Goal: Task Accomplishment & Management: Use online tool/utility

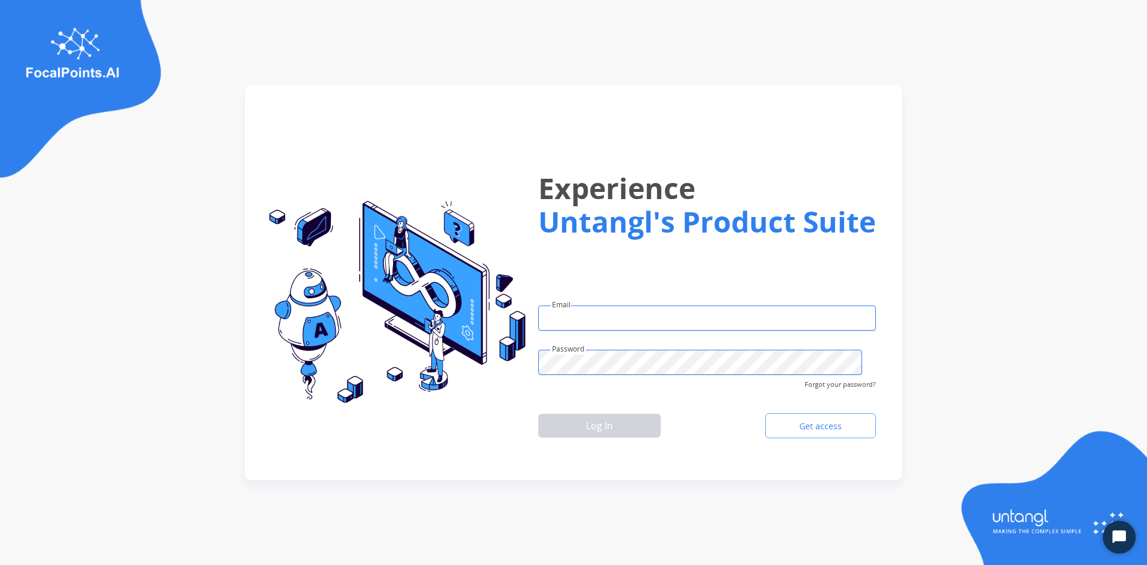
type input "**********"
click at [1028, 20] on div "**********" at bounding box center [574, 282] width 918 height 565
click at [580, 414] on button "Log In" at bounding box center [599, 426] width 123 height 24
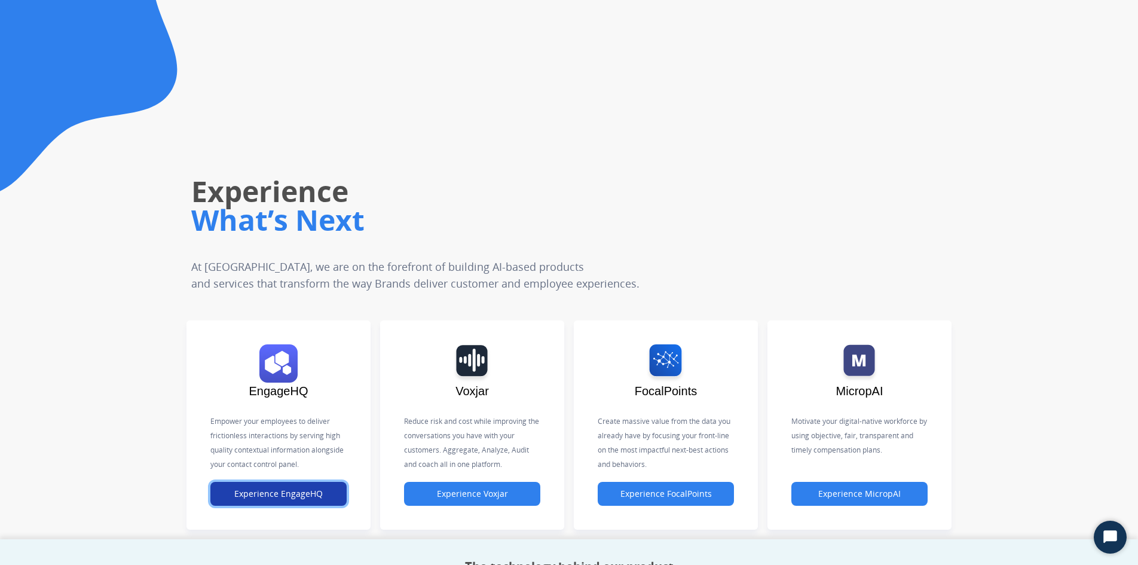
click at [311, 500] on button "Experience EngageHQ" at bounding box center [278, 494] width 136 height 24
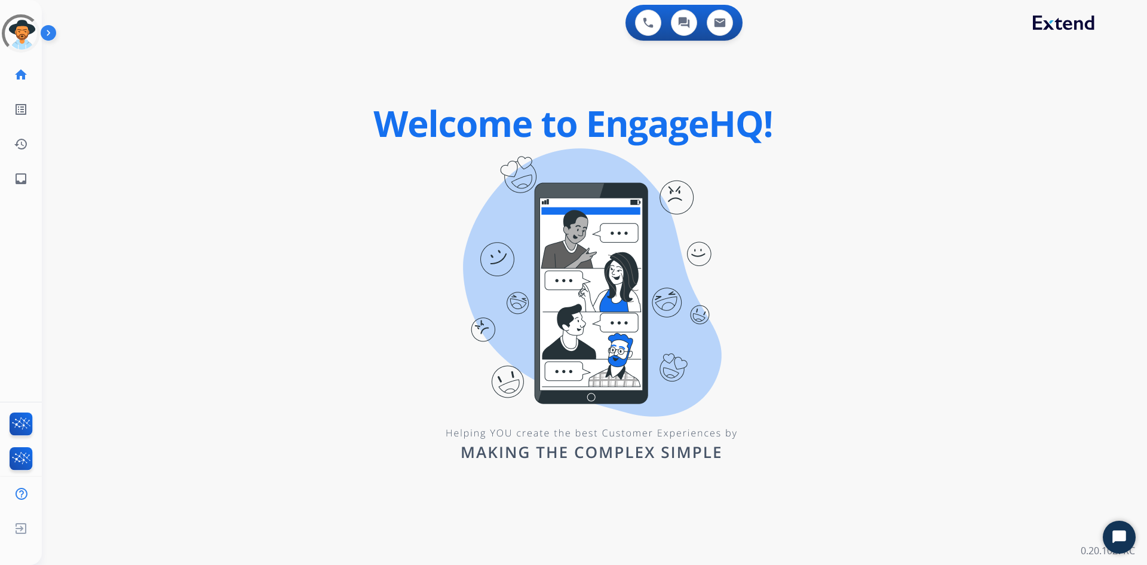
click at [44, 27] on img at bounding box center [51, 35] width 20 height 23
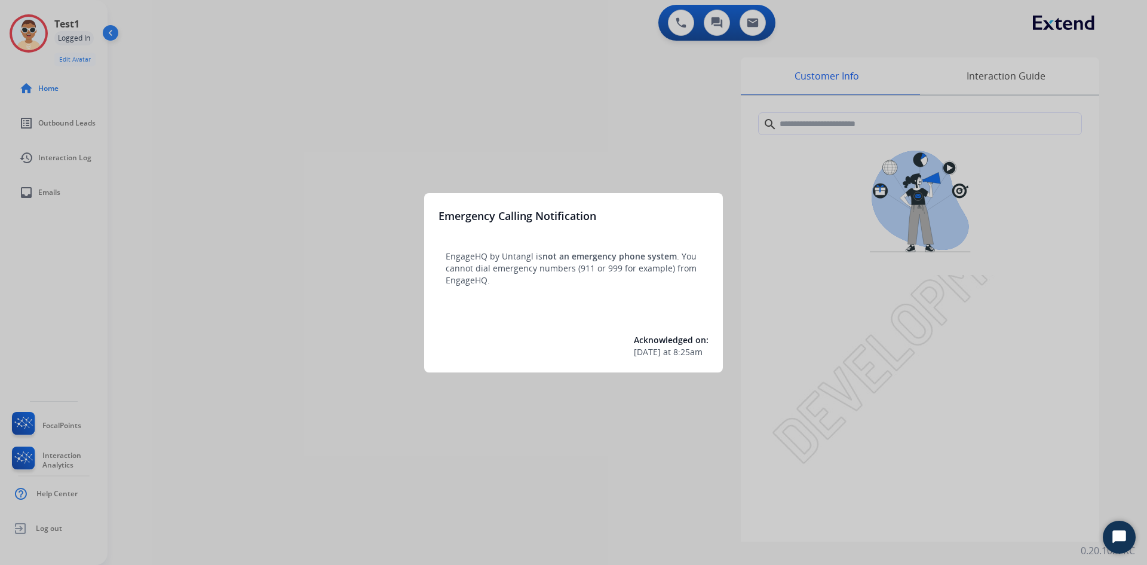
click at [562, 431] on div at bounding box center [573, 282] width 1147 height 565
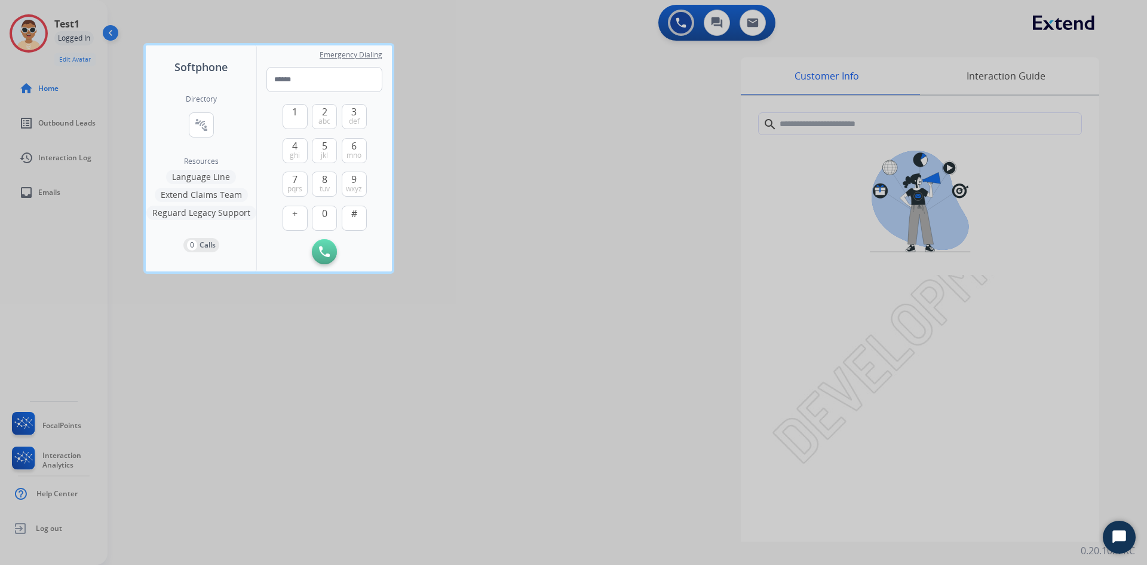
drag, startPoint x: 494, startPoint y: 416, endPoint x: 501, endPoint y: 406, distance: 12.4
click at [495, 416] on div at bounding box center [573, 282] width 1147 height 565
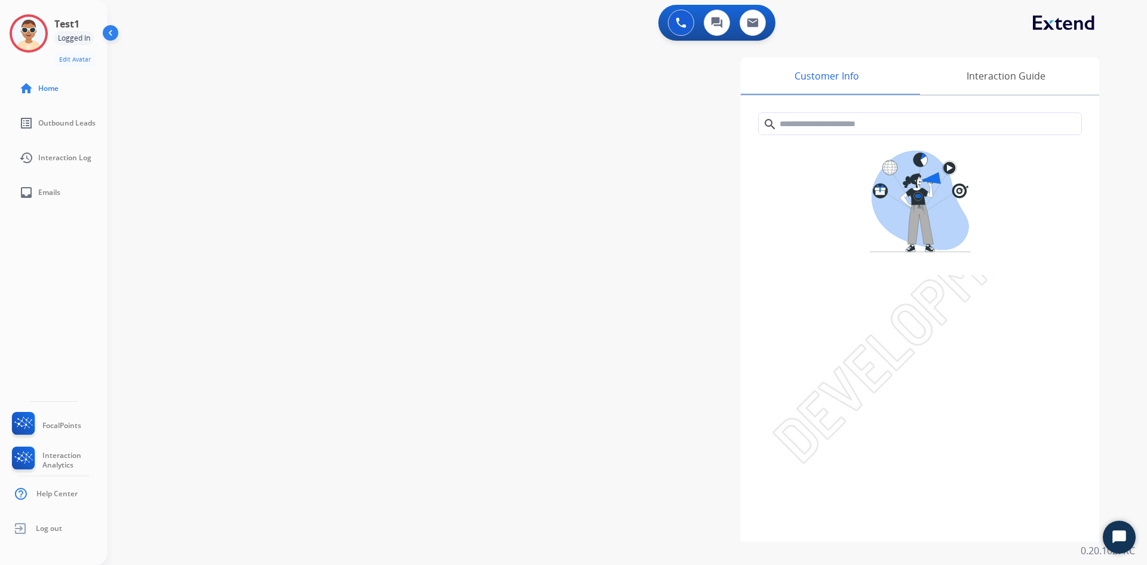
click at [116, 34] on img at bounding box center [111, 35] width 23 height 23
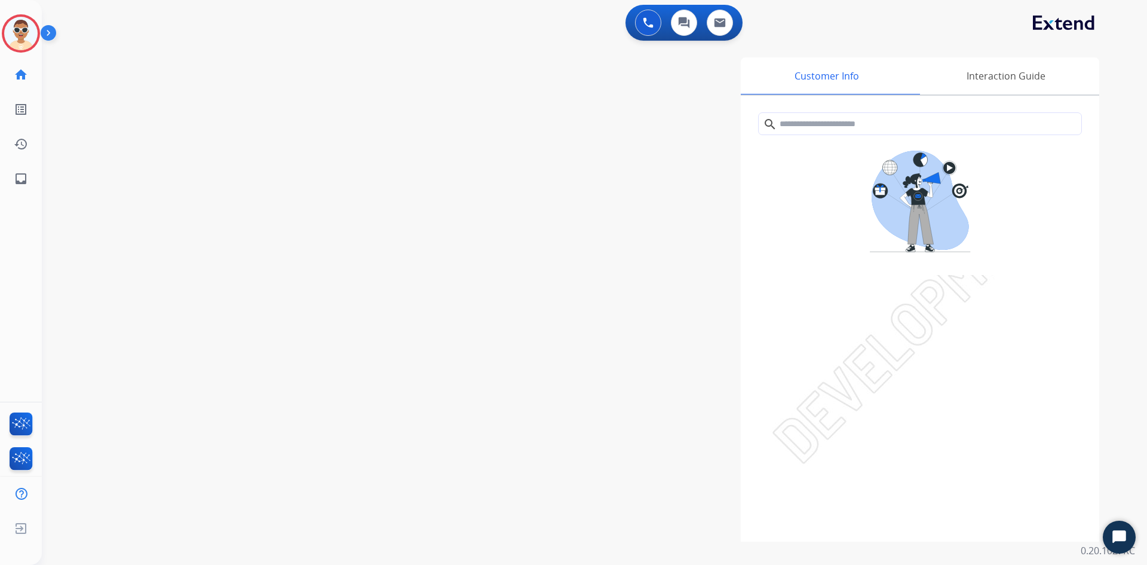
click at [626, 467] on div "Customer Info Interaction Guide search Interaction History close Interaction Gu…" at bounding box center [748, 299] width 704 height 484
click at [42, 36] on img at bounding box center [51, 35] width 20 height 23
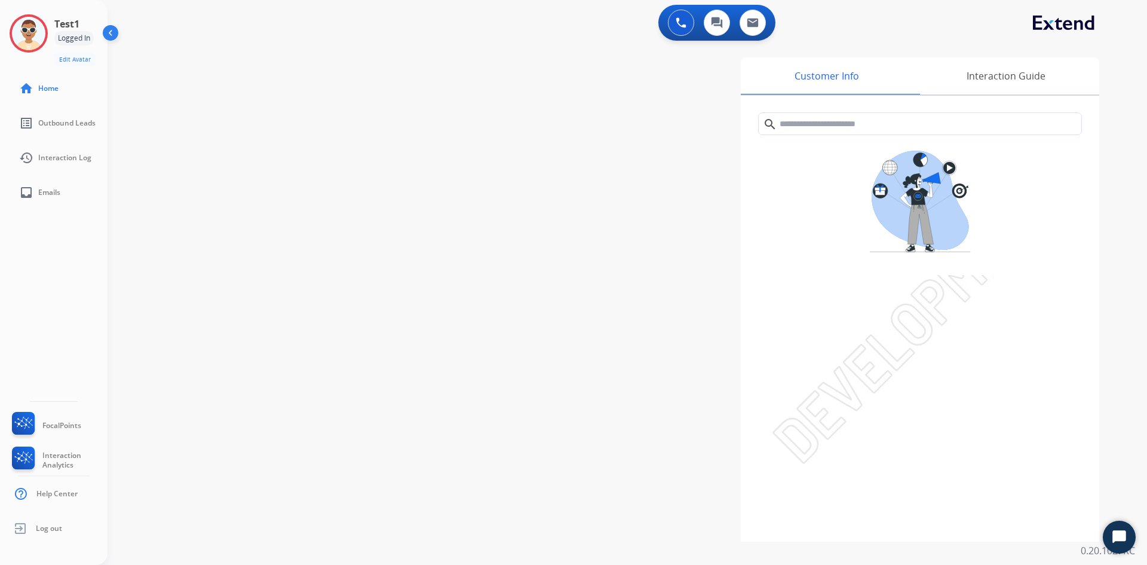
click at [113, 35] on img at bounding box center [111, 35] width 23 height 23
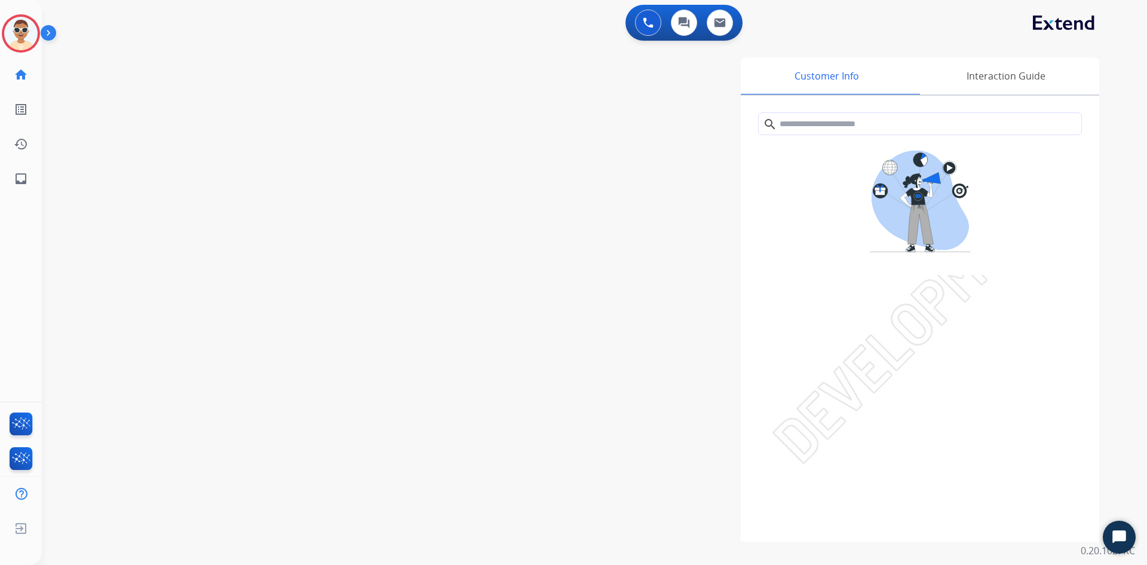
click at [48, 38] on img at bounding box center [51, 35] width 20 height 23
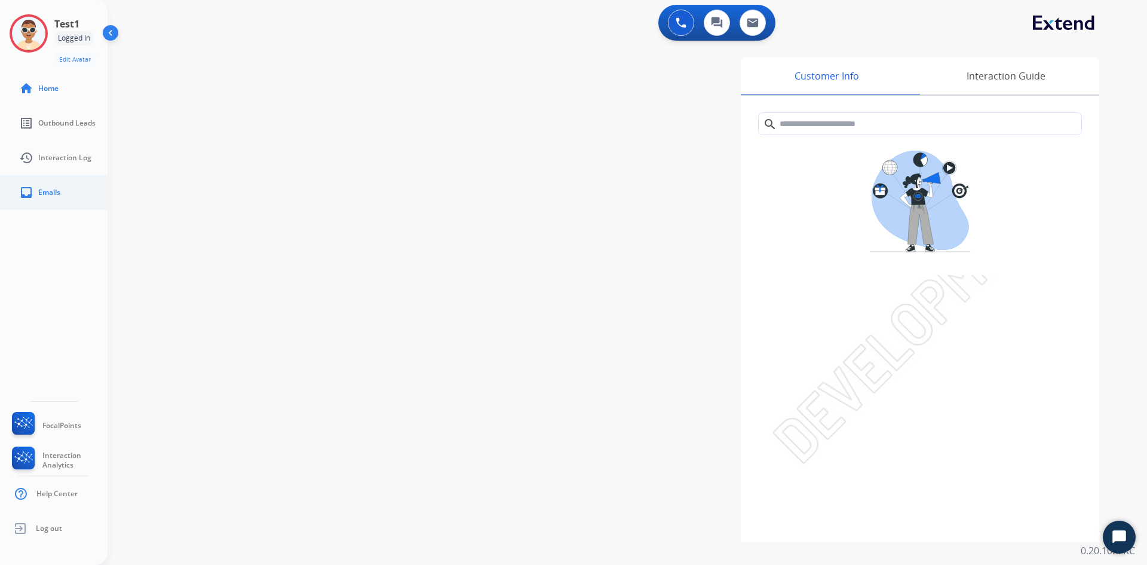
click at [35, 195] on link "inbox Emails" at bounding box center [64, 192] width 108 height 33
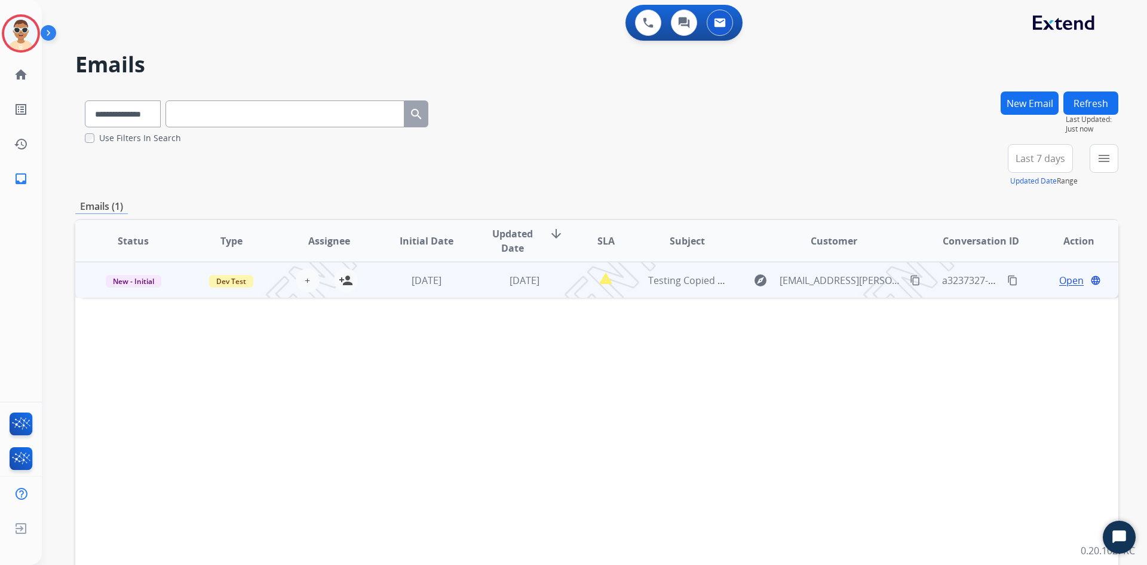
click at [1061, 276] on span "Open" at bounding box center [1072, 280] width 25 height 14
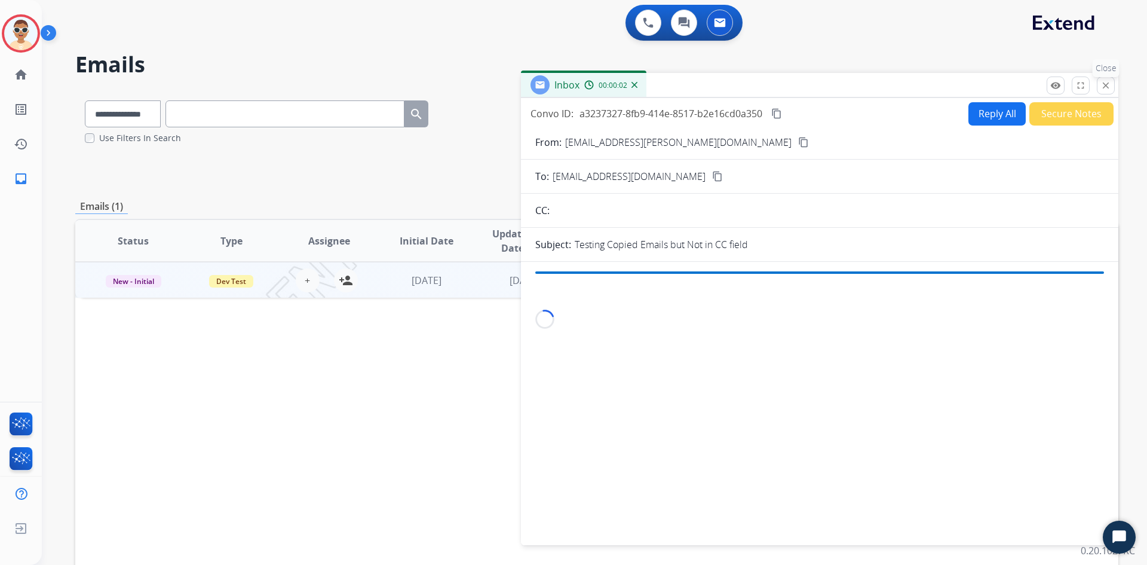
click at [1103, 87] on mat-icon "close" at bounding box center [1106, 85] width 11 height 11
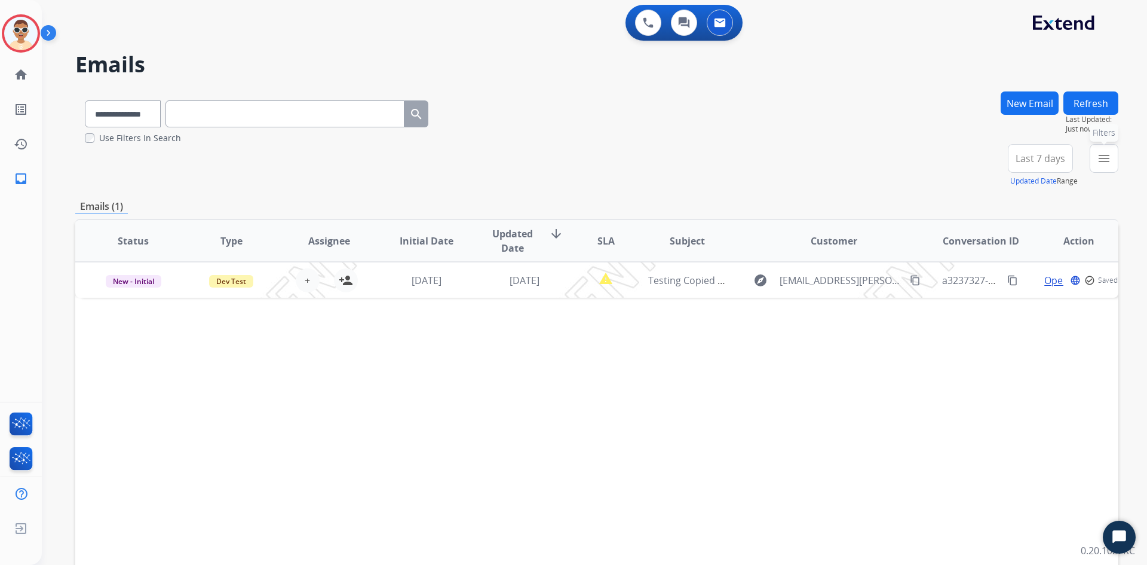
click at [1097, 155] on button "menu Filters" at bounding box center [1104, 158] width 29 height 29
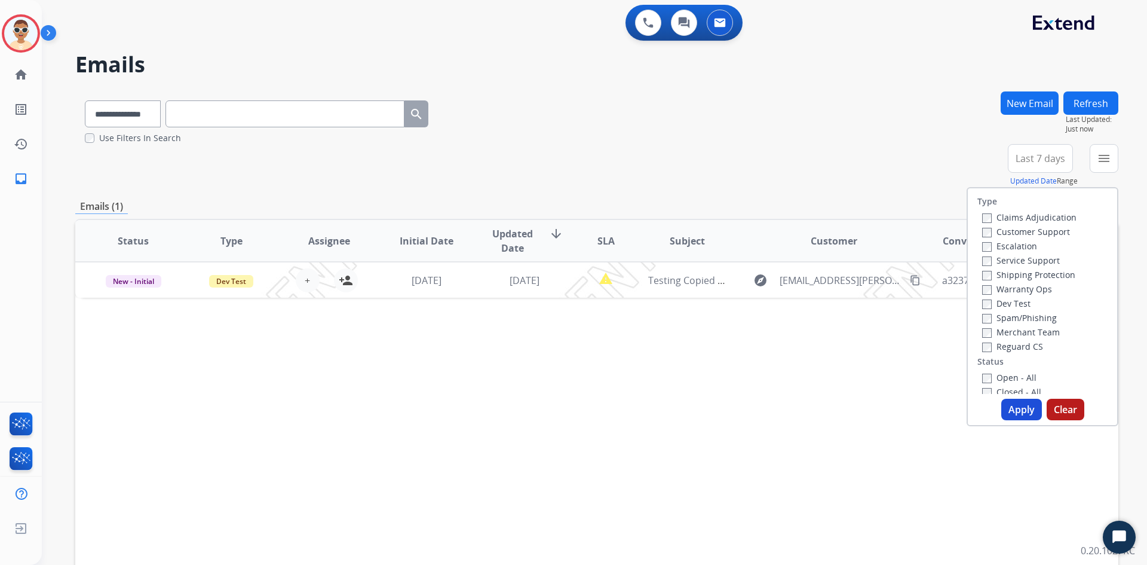
click at [905, 191] on div "**********" at bounding box center [596, 386] width 1043 height 590
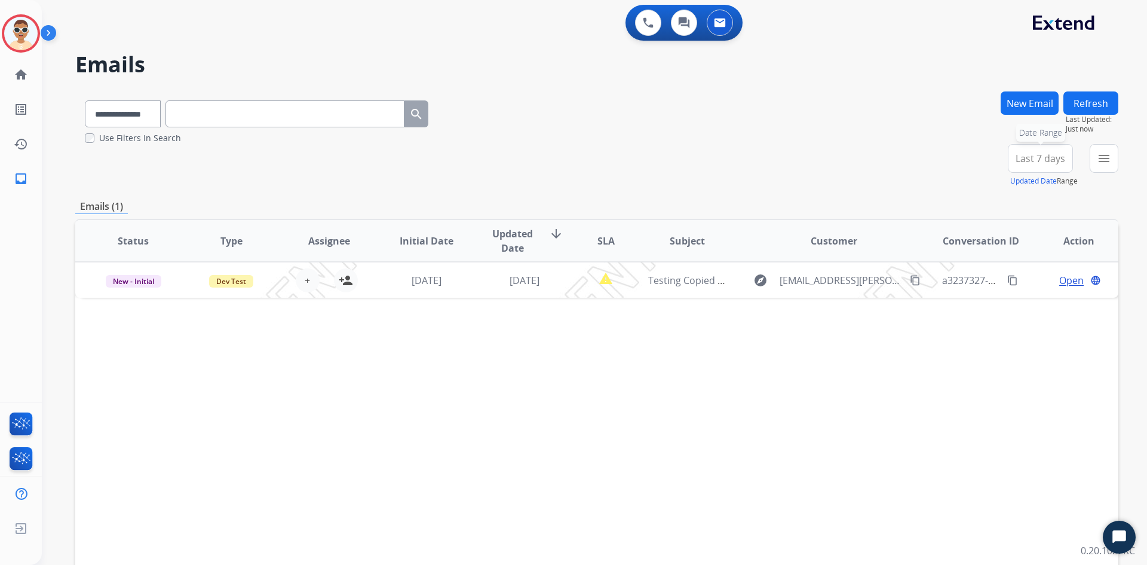
click at [1039, 161] on span "Last 7 days" at bounding box center [1041, 158] width 50 height 5
click at [1037, 277] on div "Last 30 days" at bounding box center [1037, 283] width 66 height 18
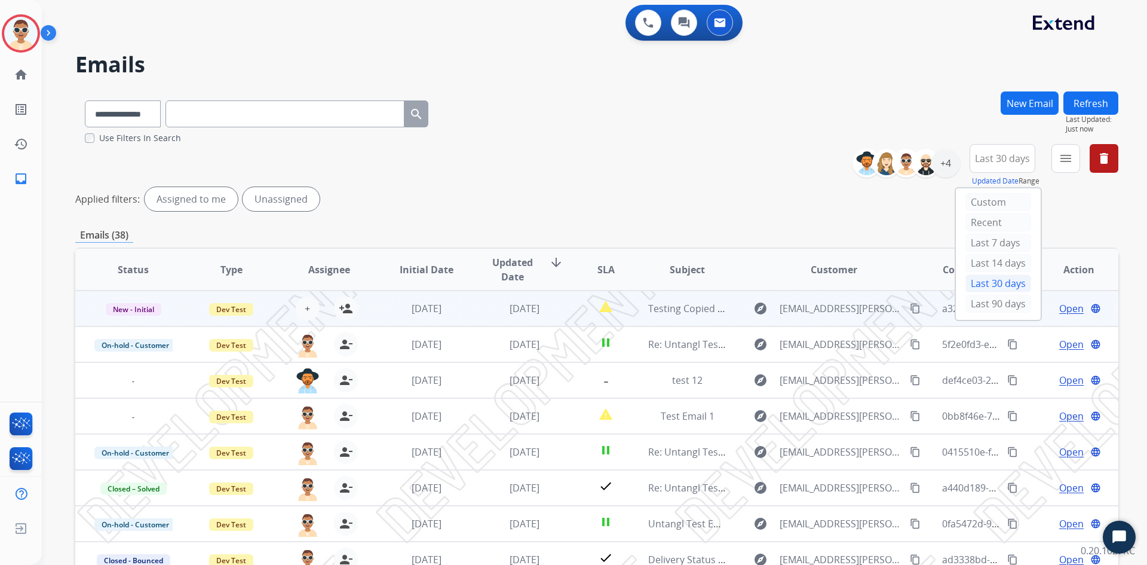
scroll to position [1, 0]
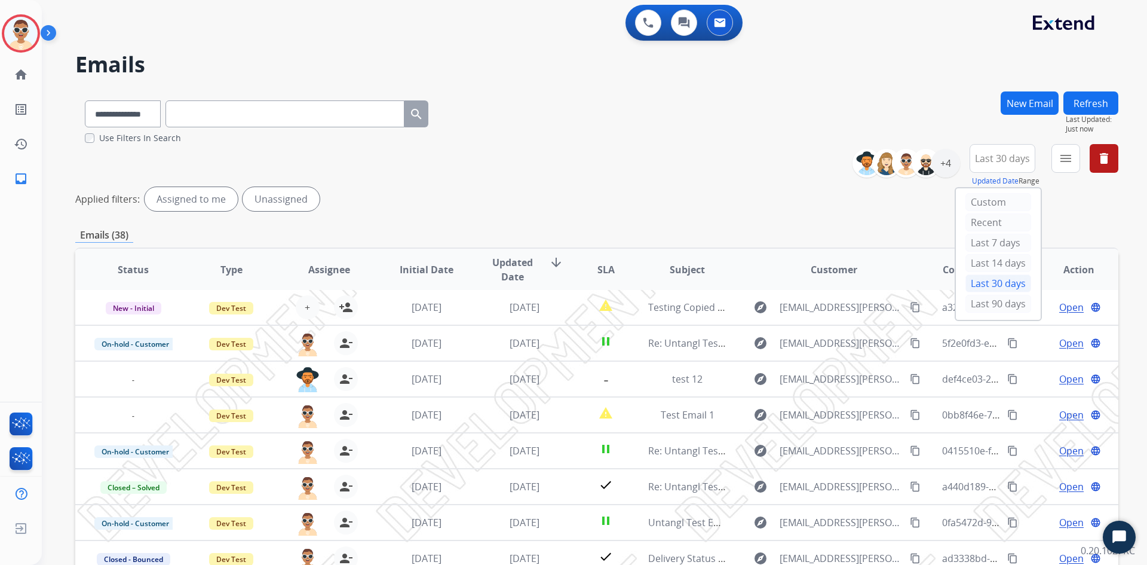
click at [751, 158] on div "**********" at bounding box center [596, 180] width 1043 height 72
click at [1062, 155] on mat-icon "menu" at bounding box center [1066, 158] width 14 height 14
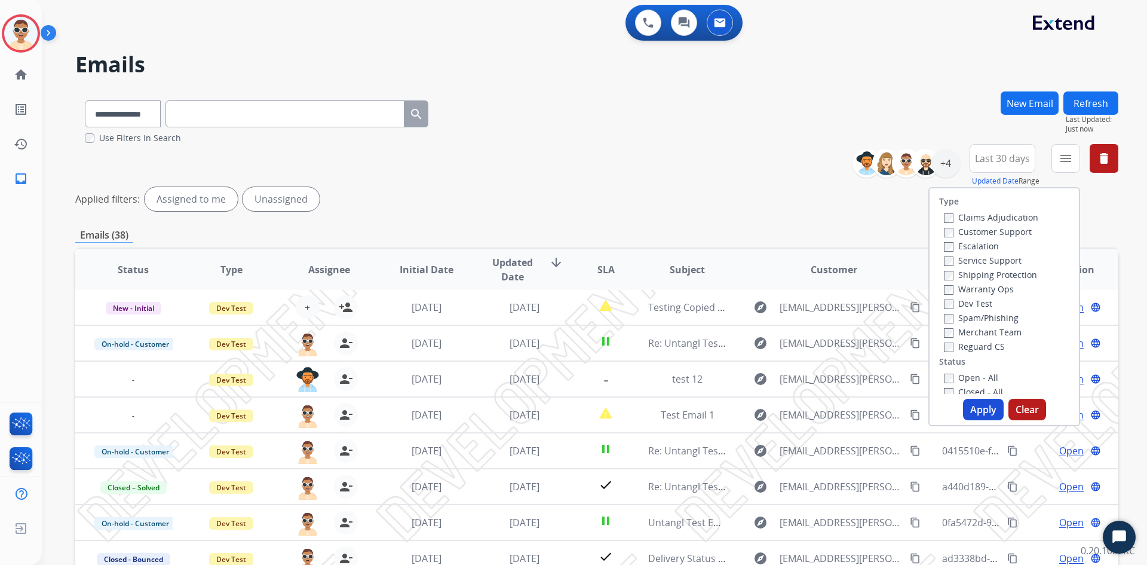
scroll to position [239, 0]
click at [969, 325] on label "Within SLA" at bounding box center [972, 326] width 57 height 11
click at [657, 195] on div "Applied filters: Assigned to me Unassigned" at bounding box center [596, 199] width 1043 height 24
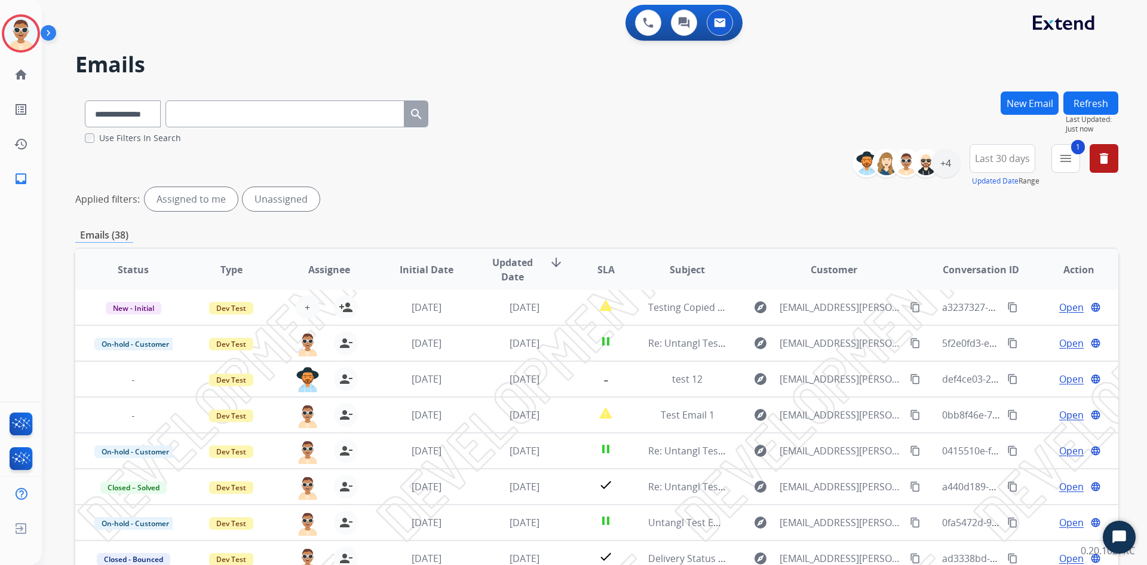
click at [1116, 22] on div "0 Voice Interactions 0 Chat Interactions 0 Email Interactions" at bounding box center [587, 24] width 1062 height 38
